Goal: Task Accomplishment & Management: Manage account settings

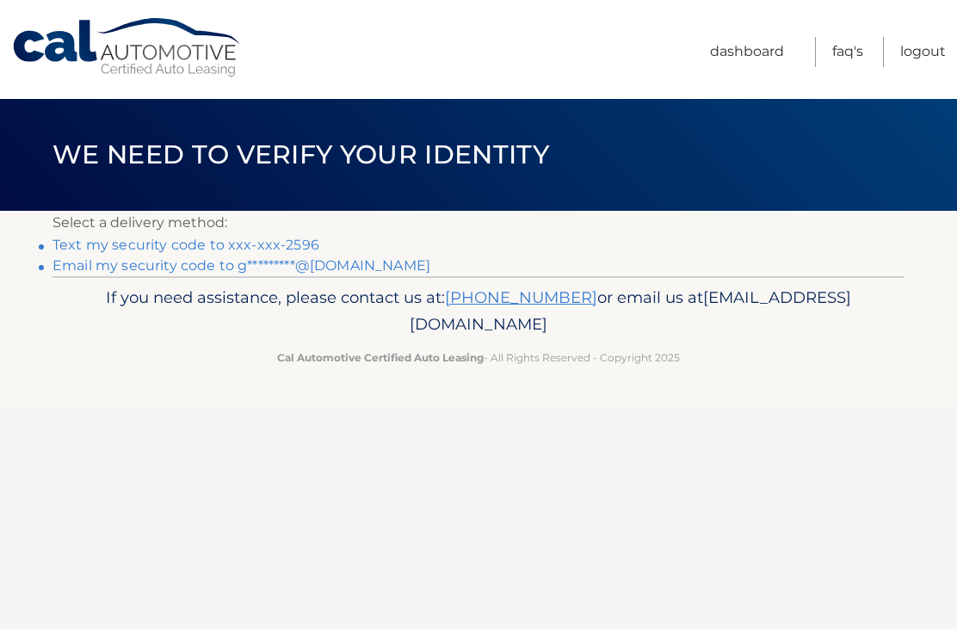
click at [276, 251] on link "Text my security code to xxx-xxx-2596" at bounding box center [186, 245] width 267 height 16
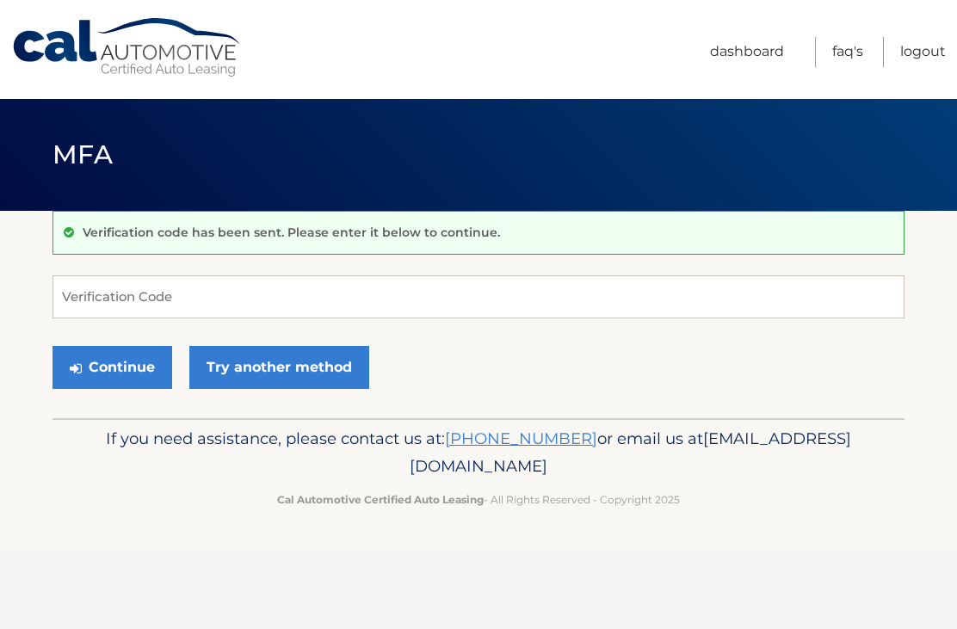
click at [157, 233] on p "Verification code has been sent. Please enter it below to continue." at bounding box center [291, 232] width 417 height 15
click at [266, 312] on input "Verification Code" at bounding box center [479, 296] width 852 height 43
click at [289, 365] on link "Try another method" at bounding box center [279, 367] width 180 height 43
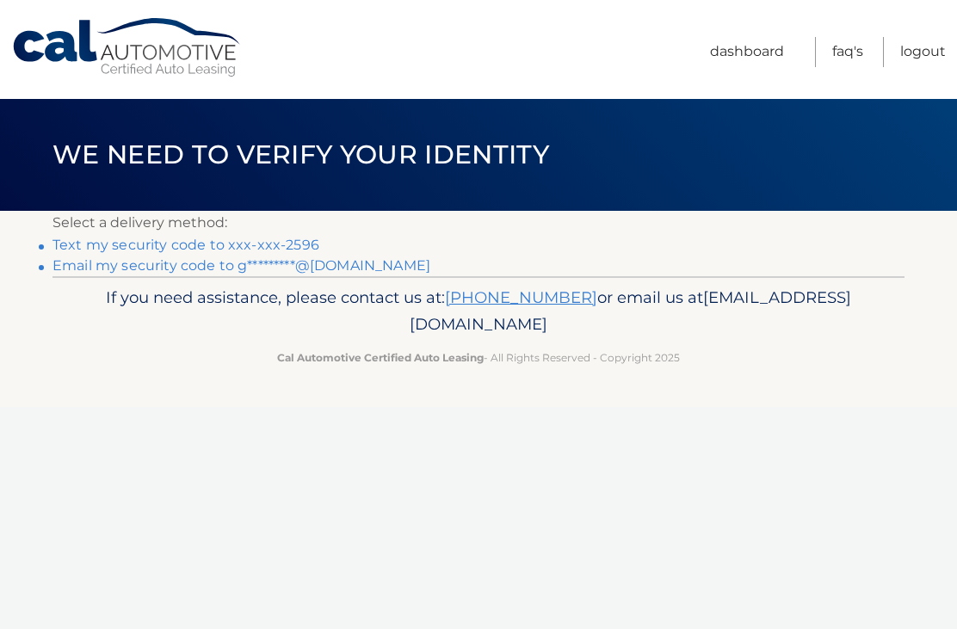
click at [207, 267] on link "Email my security code to g*********@icloud.com" at bounding box center [242, 265] width 378 height 16
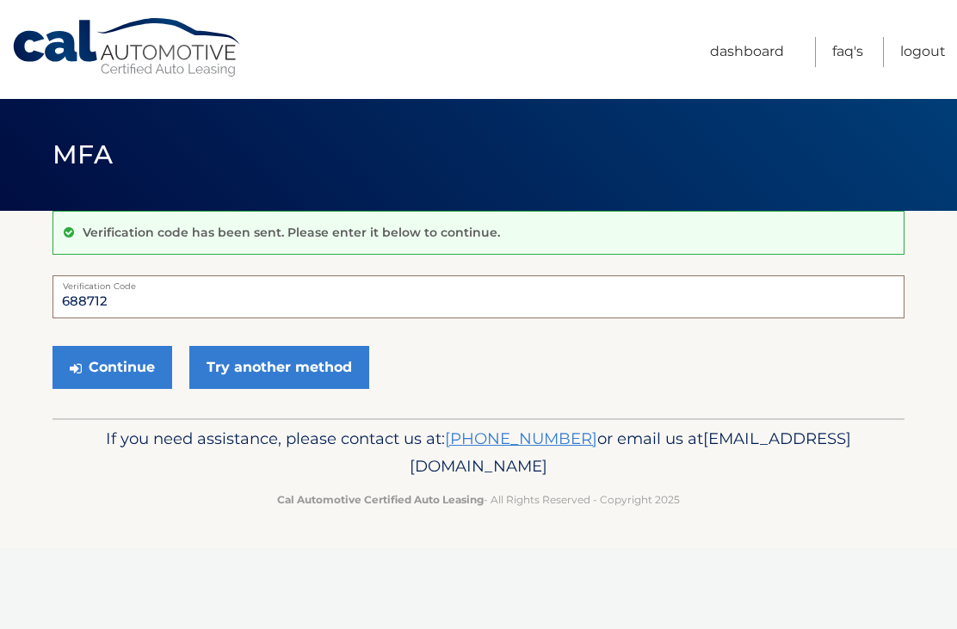
type input "688712"
click at [130, 369] on button "Continue" at bounding box center [113, 367] width 120 height 43
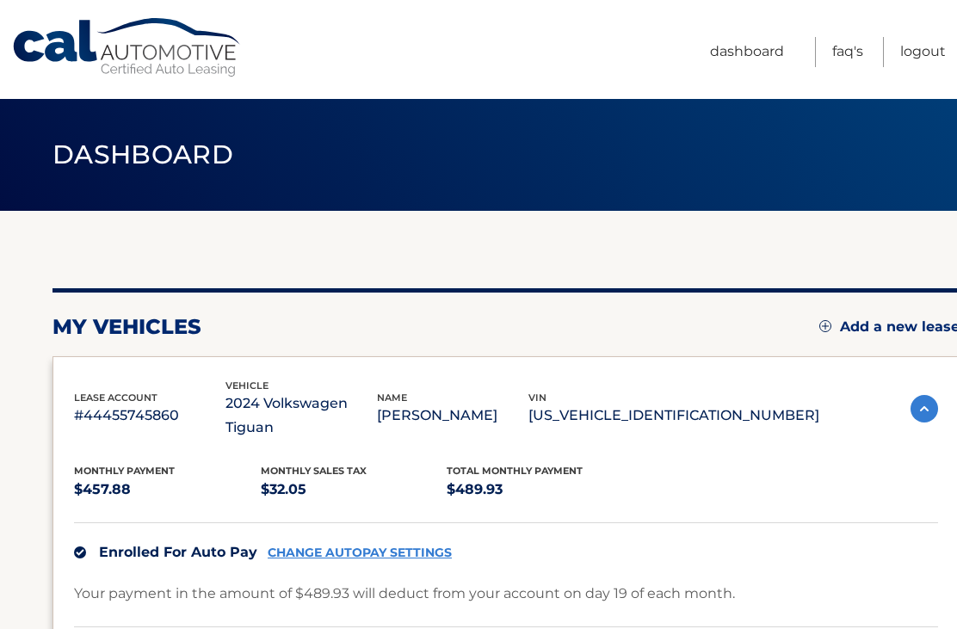
click at [630, 241] on div "my vehicles Add a new lease lease account #44455745860 vehicle 2024 Volkswagen …" at bounding box center [506, 599] width 907 height 776
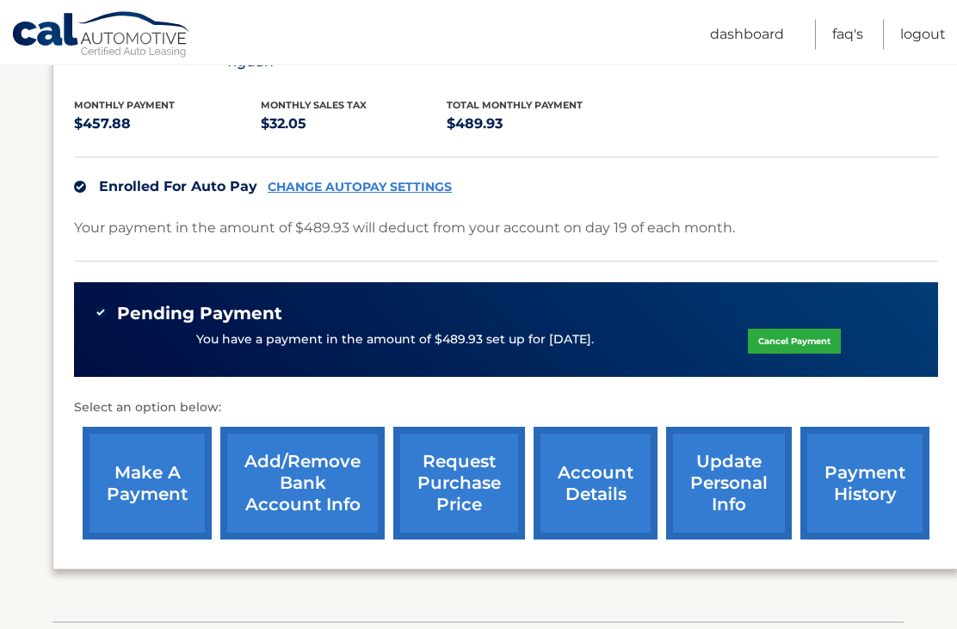
scroll to position [367, 0]
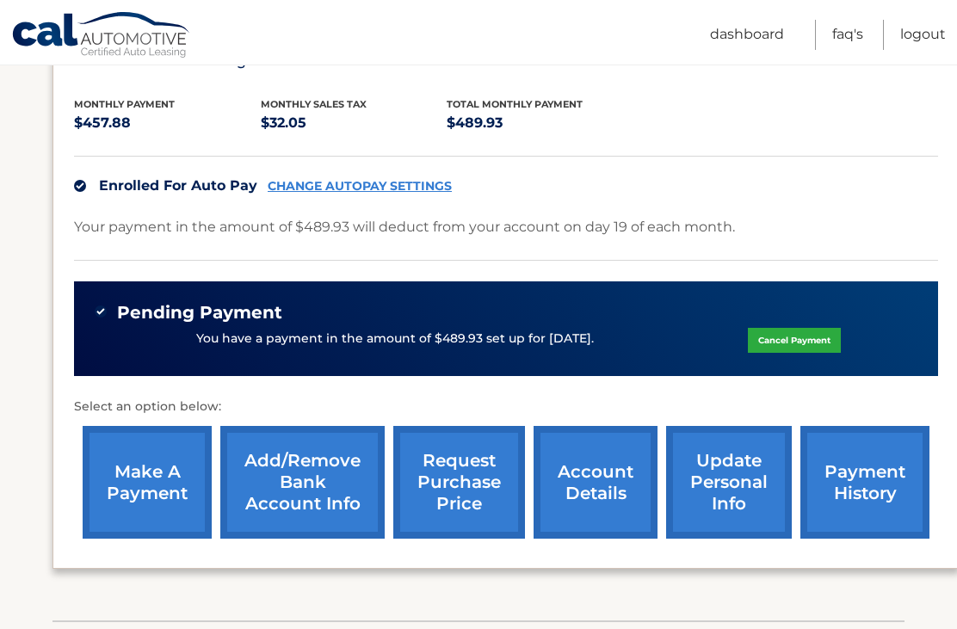
click at [757, 328] on link "Cancel Payment" at bounding box center [794, 340] width 93 height 25
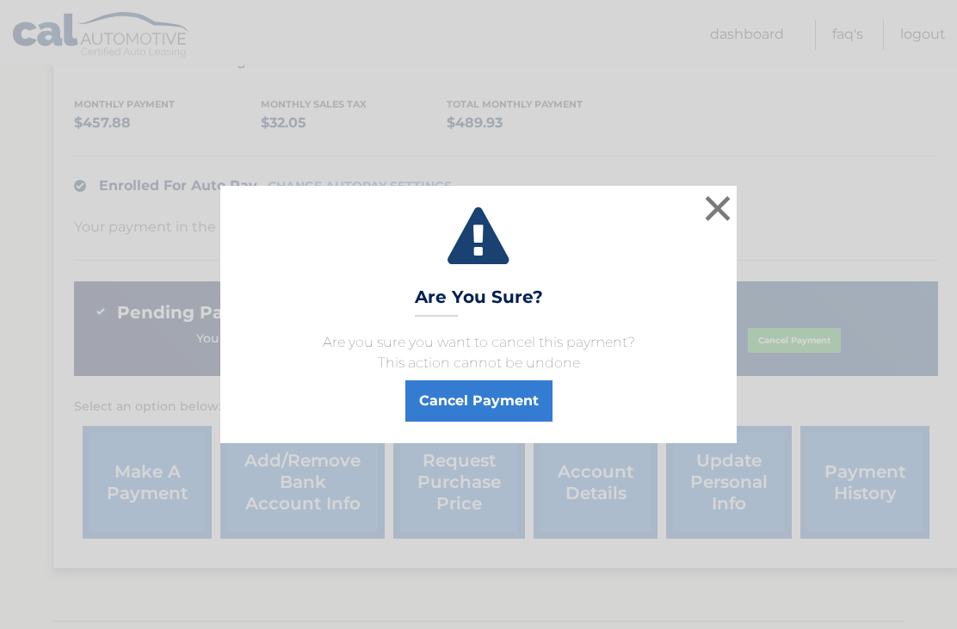
click at [504, 422] on button "Cancel Payment" at bounding box center [478, 400] width 147 height 41
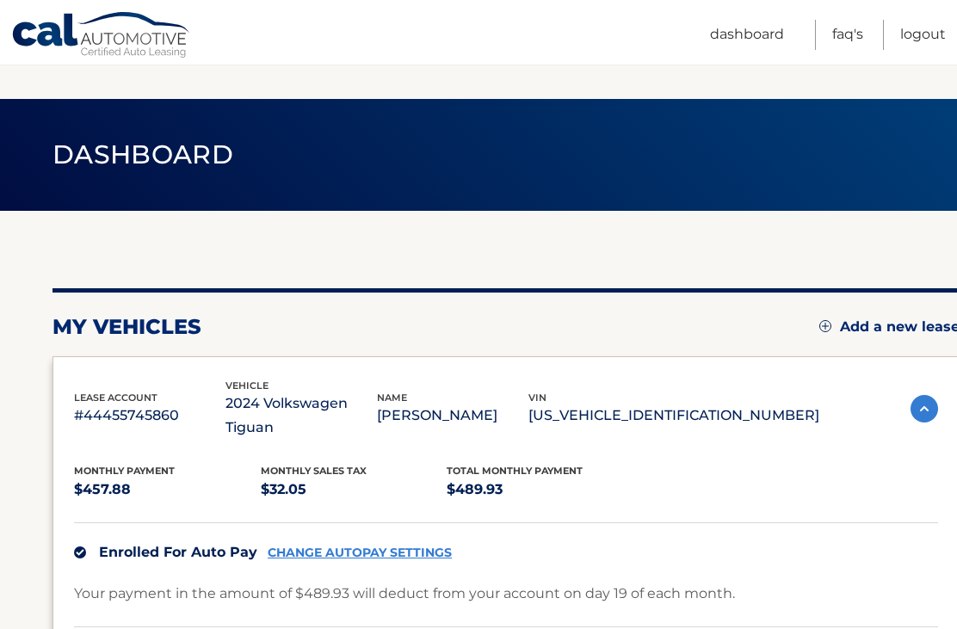
scroll to position [345, 0]
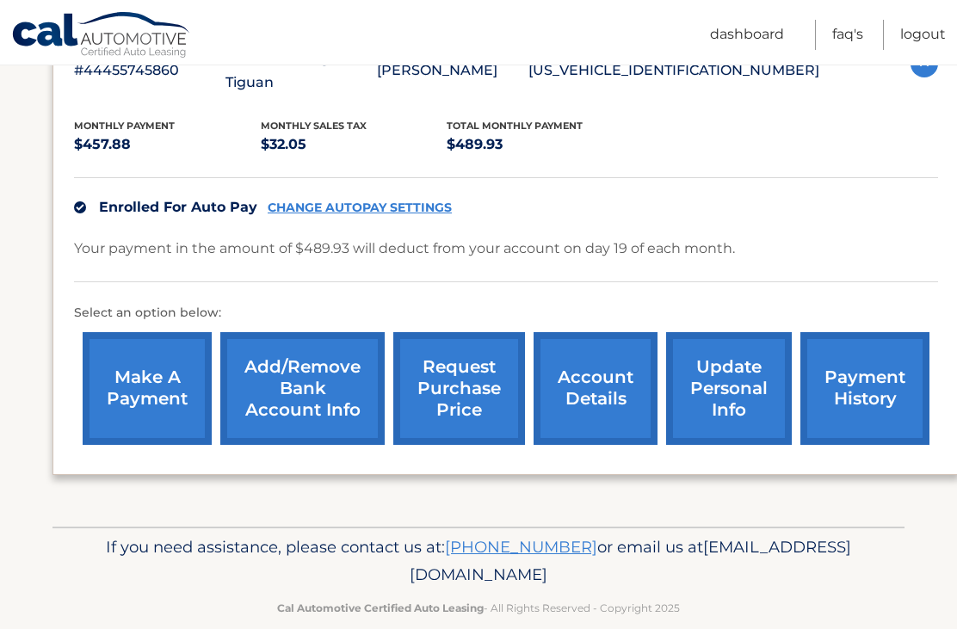
click at [321, 624] on footer "If you need assistance, please contact us at: 609-807-3200 or email us at Custo…" at bounding box center [478, 592] width 957 height 131
click at [137, 391] on link "make a payment" at bounding box center [147, 388] width 129 height 113
click at [162, 387] on link "make a payment" at bounding box center [147, 388] width 129 height 113
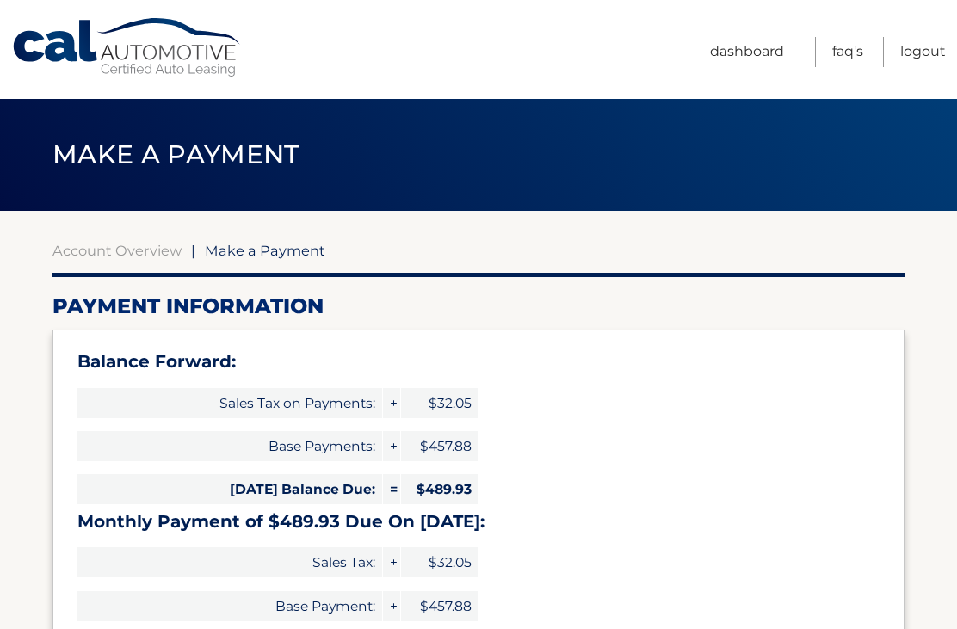
select select "MzIzYjQzMTItZTE2NC00MjVkLWExZjItYWIyZWEwMzkwZjIx"
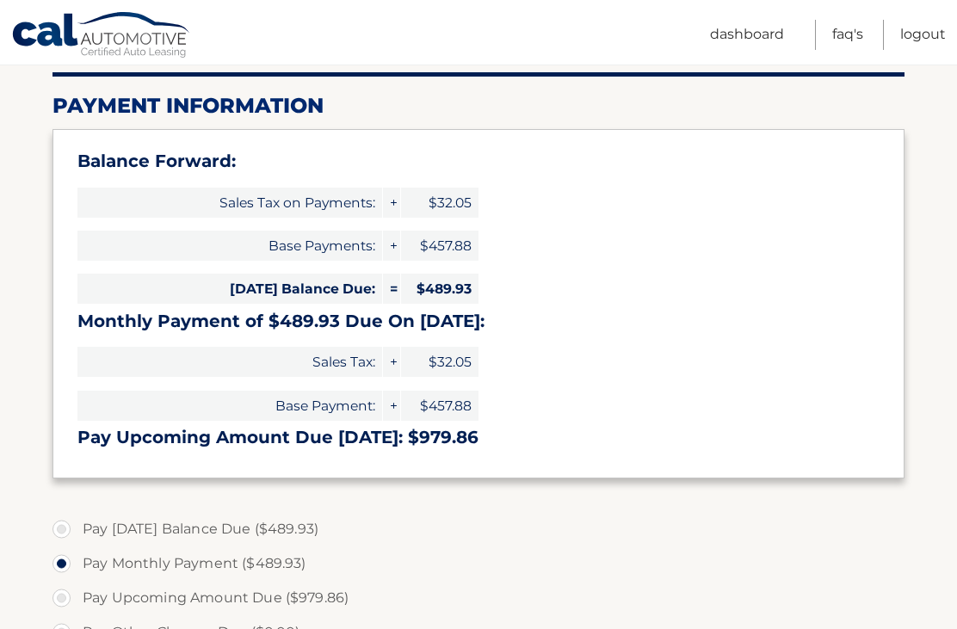
scroll to position [201, 0]
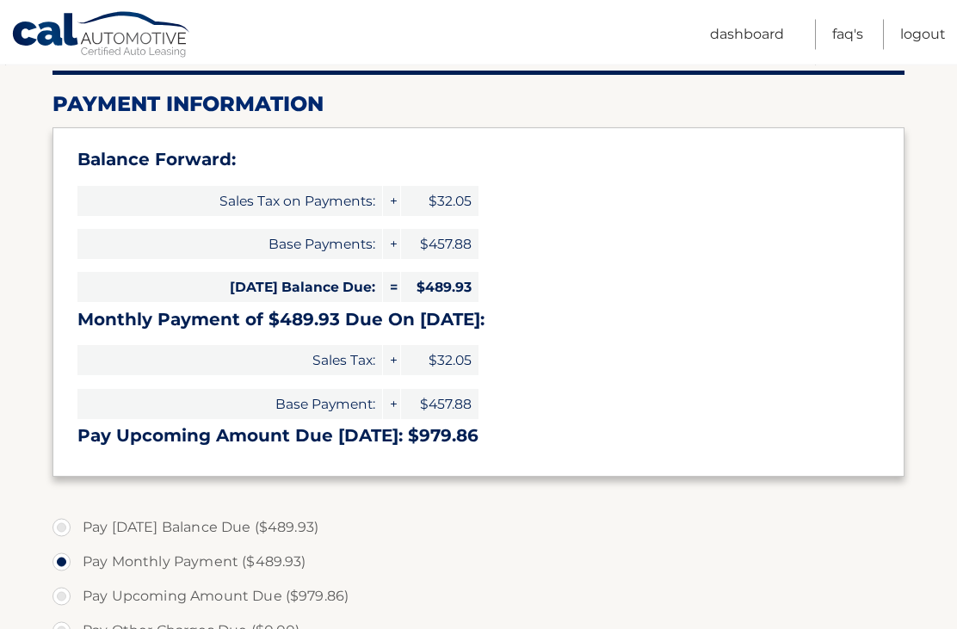
click at [266, 473] on div "Balance Forward: Sales Tax on Payments: + $32.05 Base Payments: + $457.88 [DATE…" at bounding box center [479, 302] width 852 height 349
